Goal: Use online tool/utility

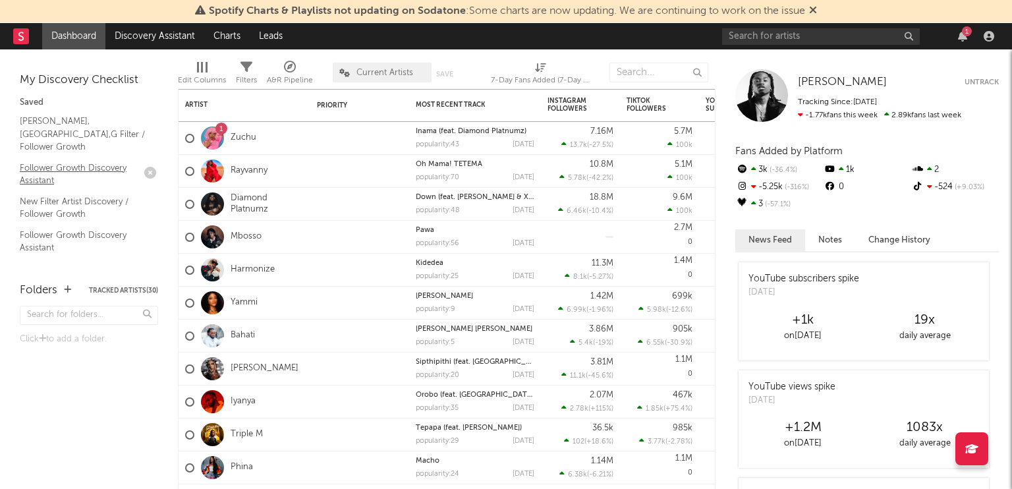
click at [45, 167] on link "Follower Growth Discovery Assistant" at bounding box center [82, 174] width 125 height 27
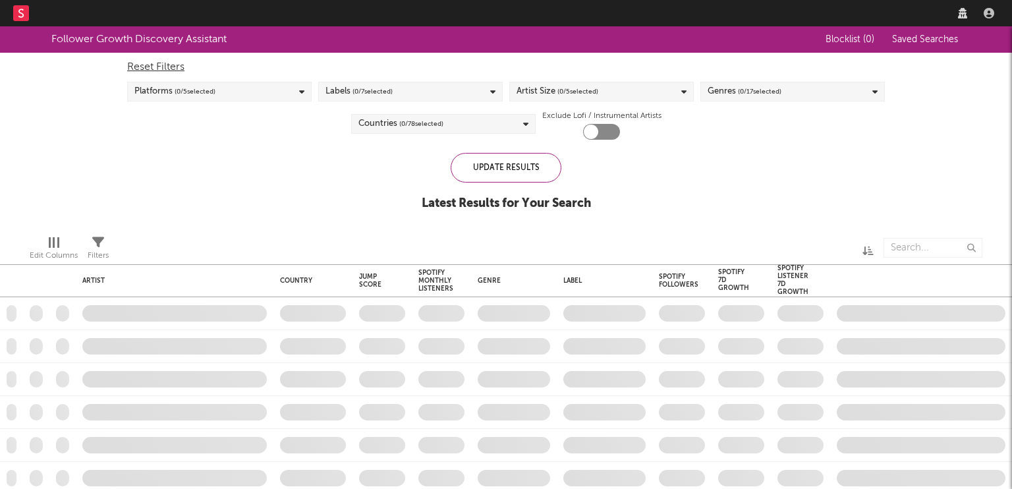
checkbox input "true"
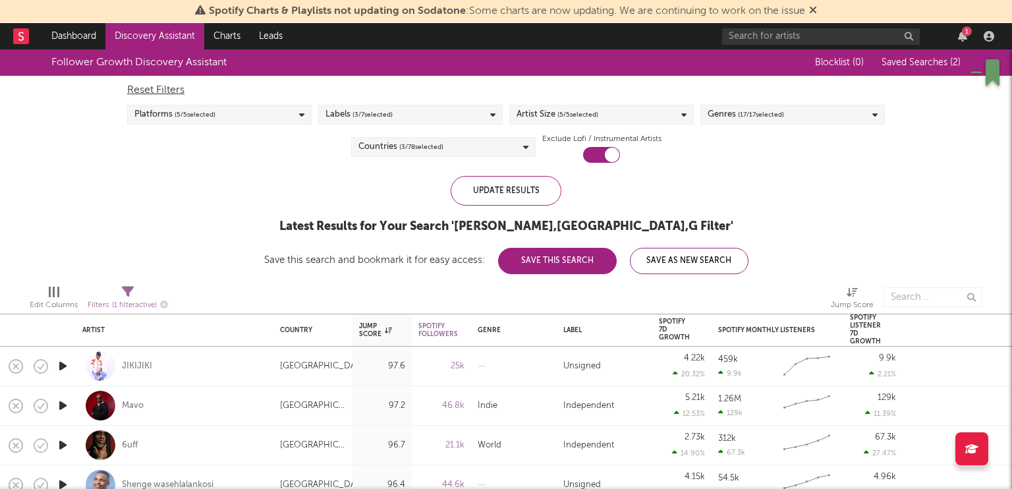
drag, startPoint x: 205, startPoint y: 149, endPoint x: 195, endPoint y: 204, distance: 55.7
click at [195, 204] on div "Follower Growth Discovery Assistant Blocklist ( 0 ) Saved Searches ( 2 ) Reset …" at bounding box center [506, 161] width 1012 height 225
drag, startPoint x: 151, startPoint y: 205, endPoint x: 88, endPoint y: 225, distance: 65.6
click at [88, 225] on div "Follower Growth Discovery Assistant Blocklist ( 0 ) Saved Searches ( 2 ) Reset …" at bounding box center [506, 161] width 1012 height 225
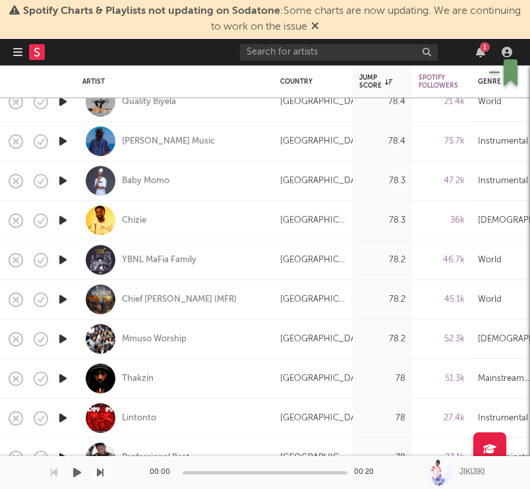
click at [393, 311] on div "78.2" at bounding box center [381, 300] width 59 height 40
